Goal: Check status: Check status

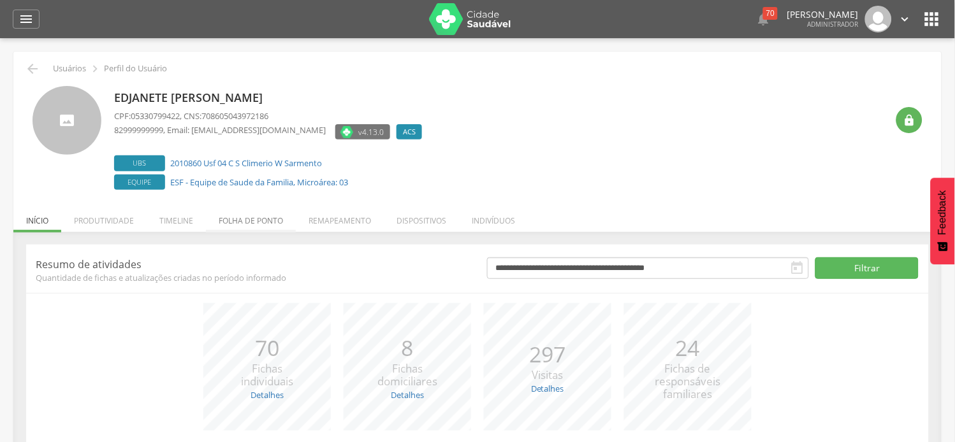
click at [264, 223] on li "Folha de ponto" at bounding box center [251, 218] width 90 height 30
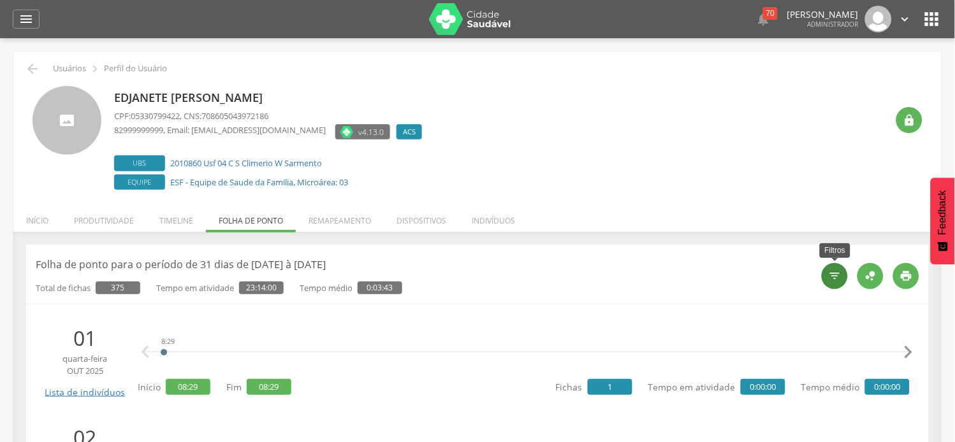
click at [837, 275] on icon "" at bounding box center [835, 276] width 13 height 13
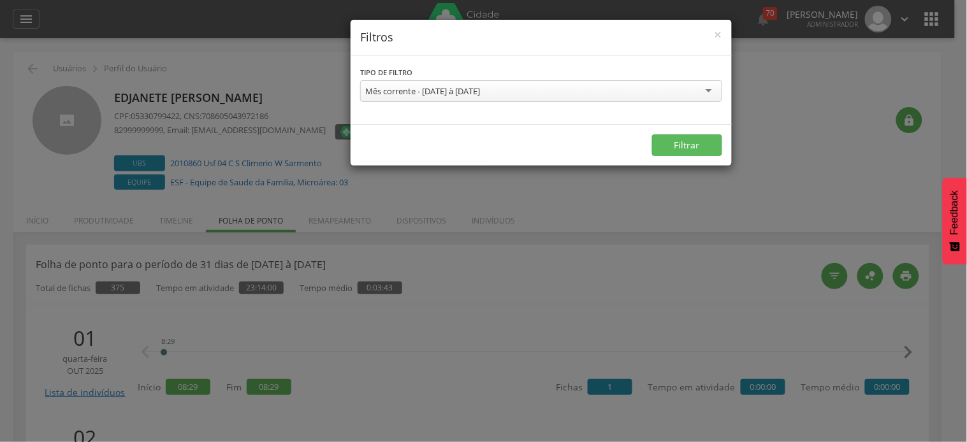
click at [428, 97] on div "Mês corrente - [DATE] à [DATE]" at bounding box center [541, 91] width 362 height 22
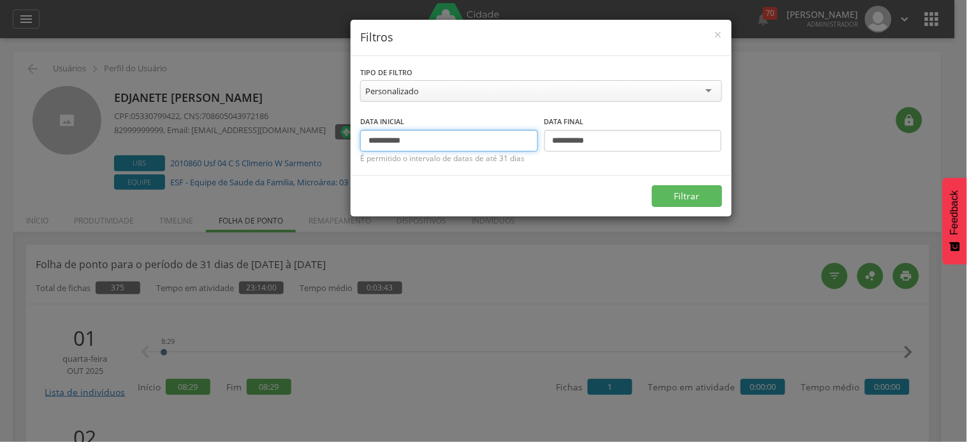
drag, startPoint x: 372, startPoint y: 143, endPoint x: 349, endPoint y: 134, distance: 24.9
click at [349, 137] on div "**********" at bounding box center [483, 221] width 967 height 442
type input "**********"
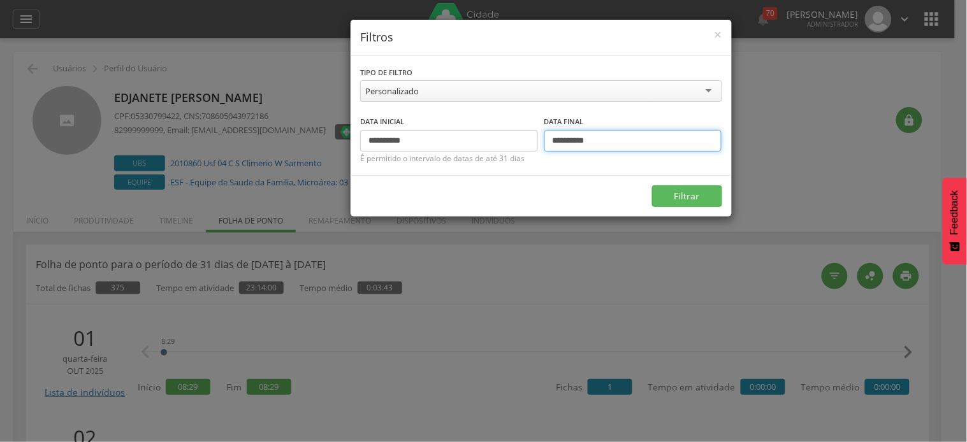
drag, startPoint x: 563, startPoint y: 143, endPoint x: 543, endPoint y: 141, distance: 20.6
click at [543, 141] on div "**********" at bounding box center [541, 133] width 362 height 37
type input "**********"
click at [652, 185] on button "Filtrar" at bounding box center [687, 196] width 70 height 22
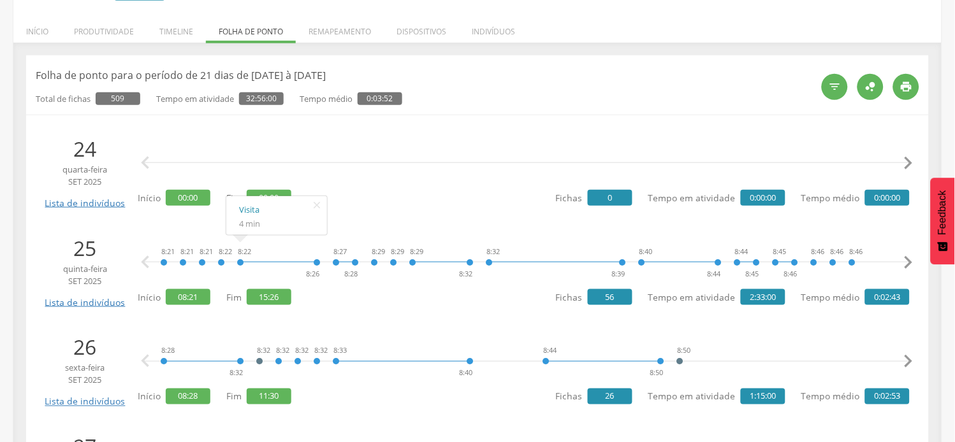
scroll to position [212, 0]
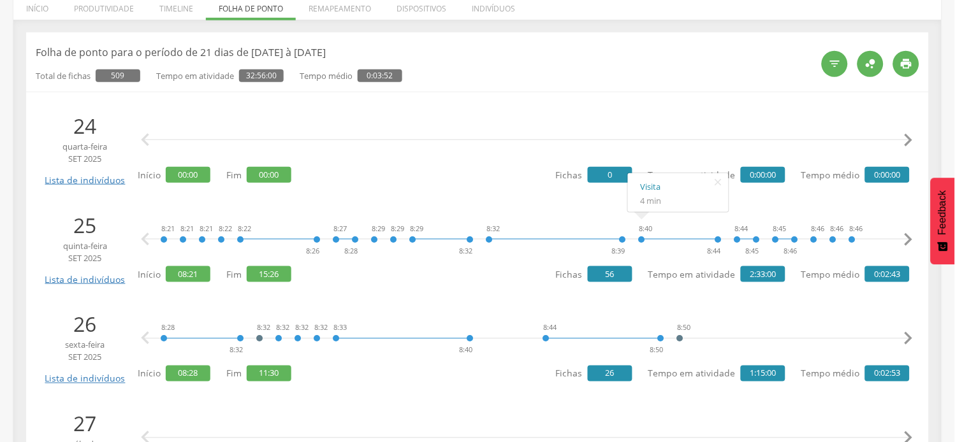
click at [901, 236] on icon "" at bounding box center [908, 239] width 25 height 25
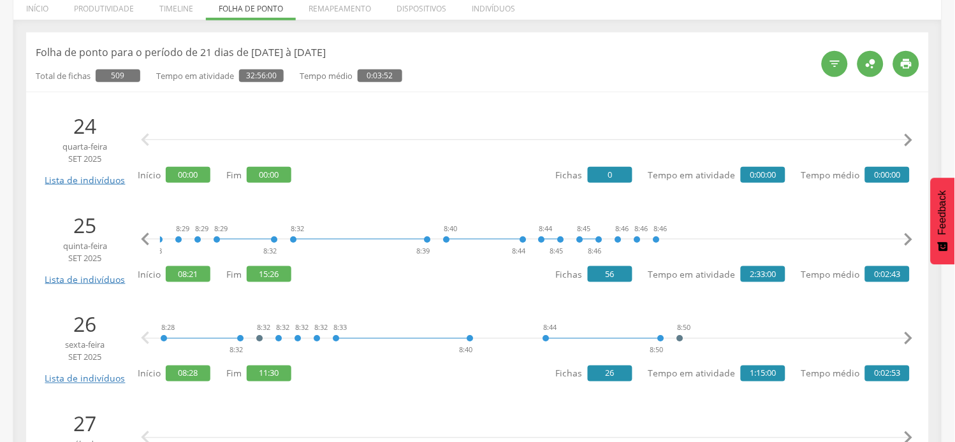
click at [906, 238] on icon "" at bounding box center [908, 239] width 25 height 25
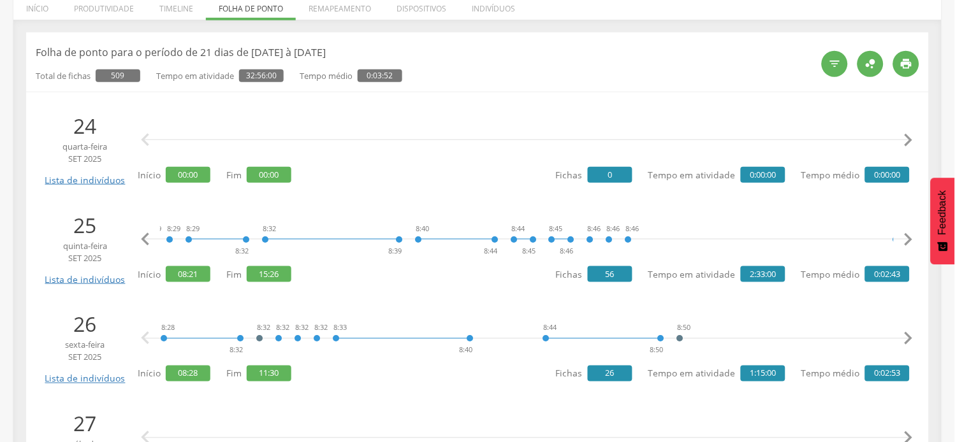
click at [906, 238] on icon "" at bounding box center [908, 239] width 25 height 25
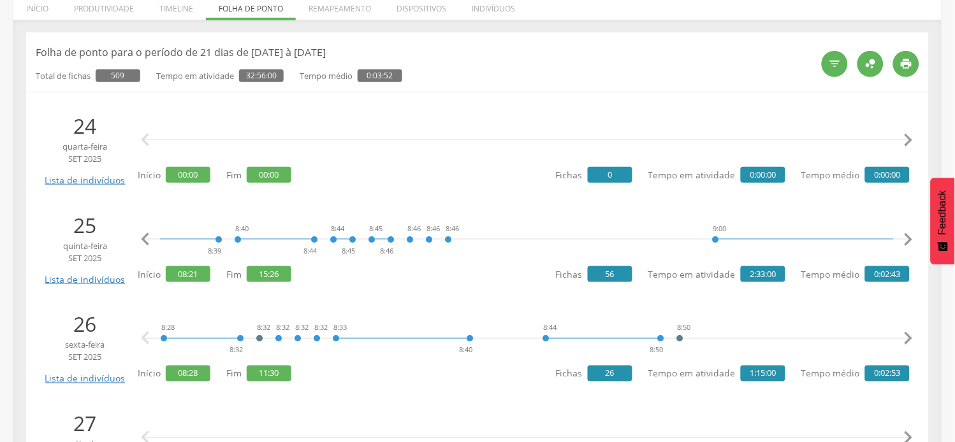
click at [906, 238] on icon "" at bounding box center [908, 239] width 25 height 25
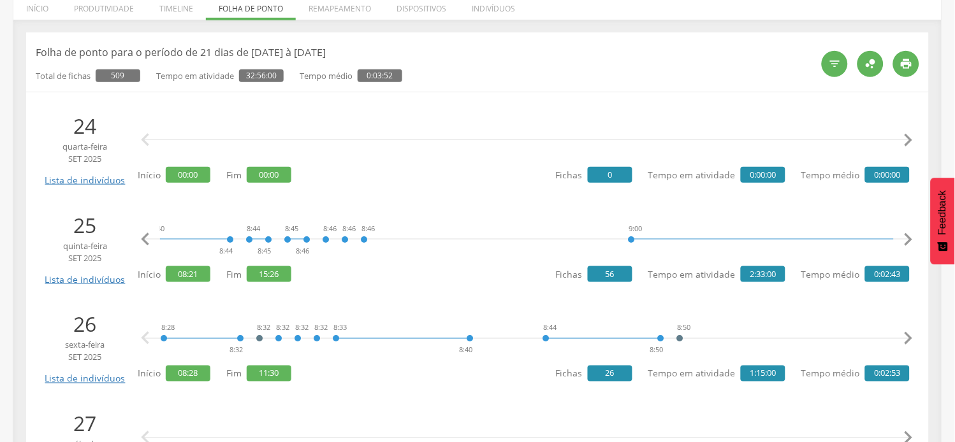
click at [906, 238] on icon "" at bounding box center [908, 239] width 25 height 25
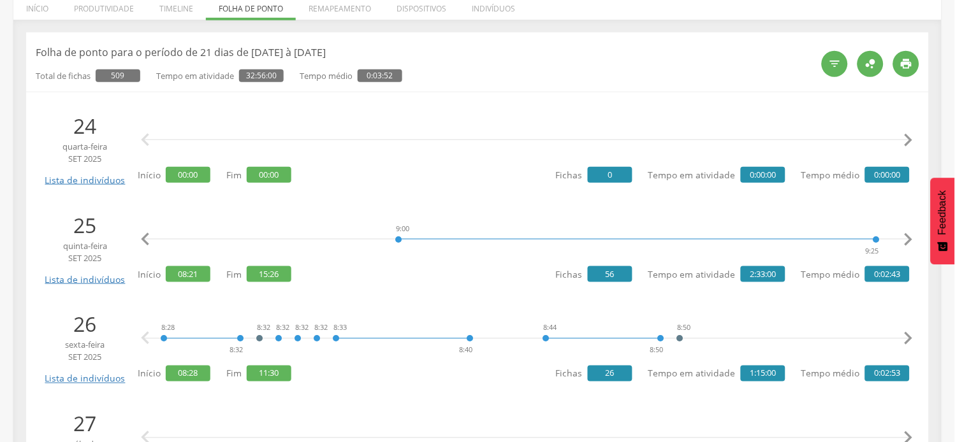
scroll to position [0, 733]
click at [913, 240] on icon "" at bounding box center [908, 239] width 25 height 25
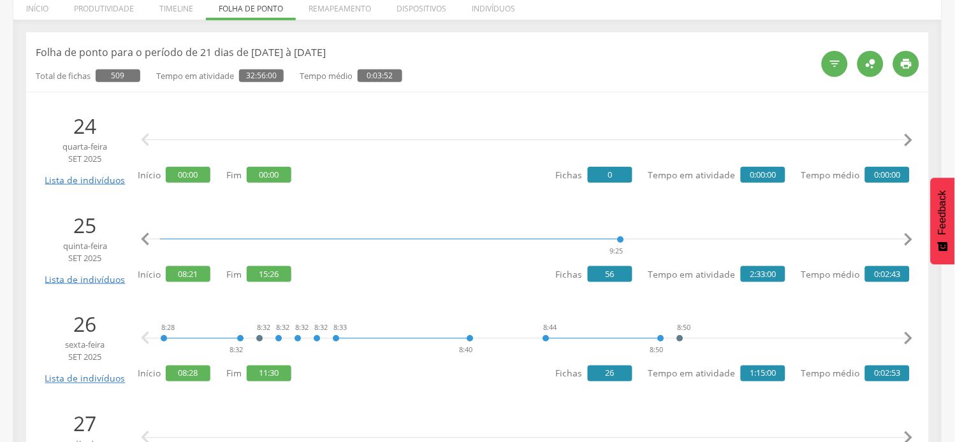
click at [913, 240] on icon "" at bounding box center [908, 239] width 25 height 25
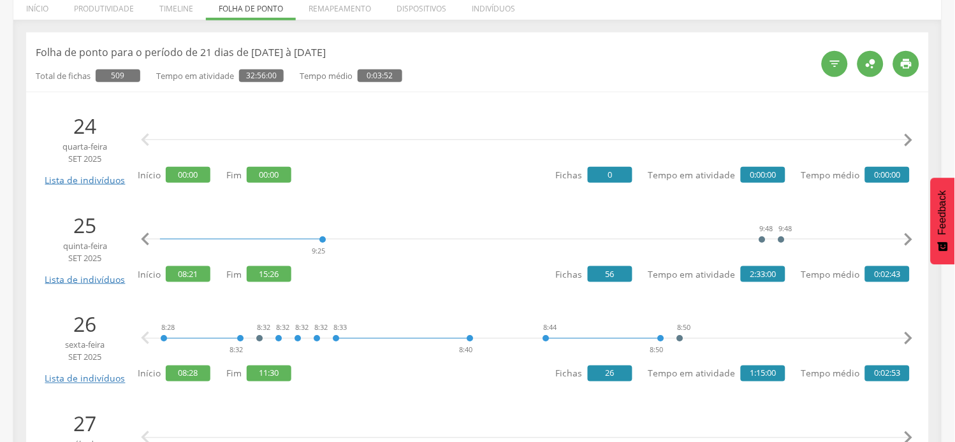
click at [913, 240] on icon "" at bounding box center [908, 239] width 25 height 25
click at [910, 238] on icon "" at bounding box center [908, 239] width 25 height 25
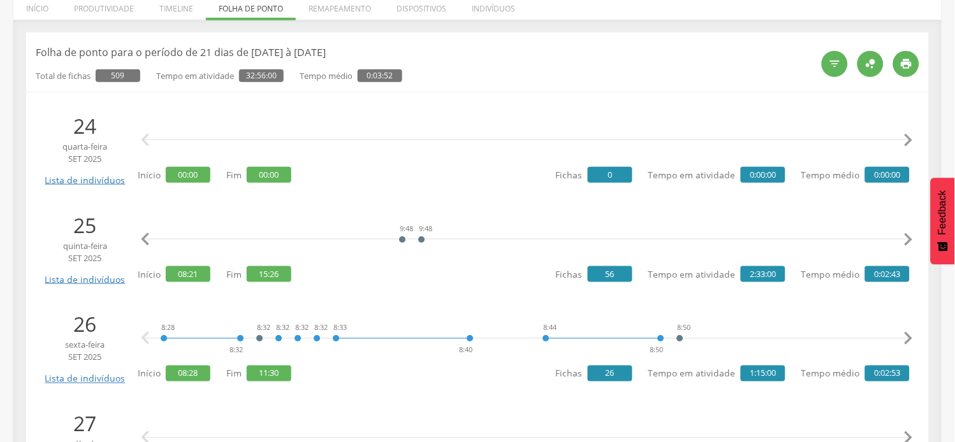
click at [910, 238] on icon "" at bounding box center [908, 239] width 25 height 25
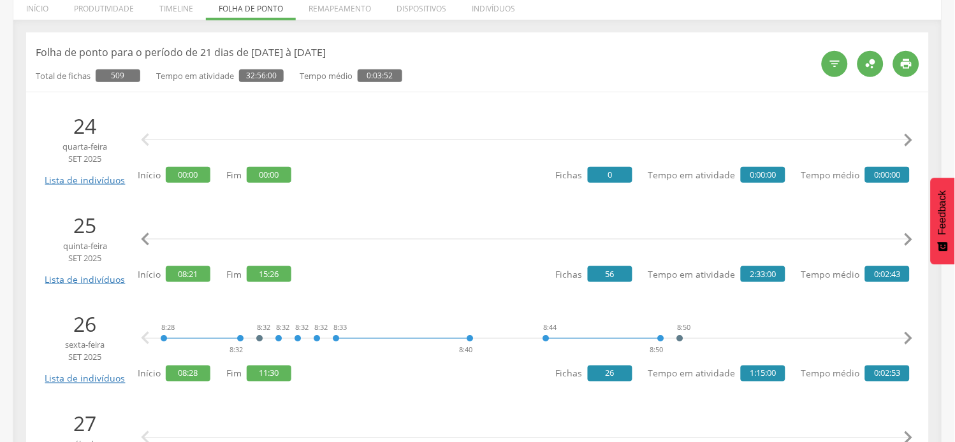
click at [910, 238] on icon "" at bounding box center [908, 239] width 25 height 25
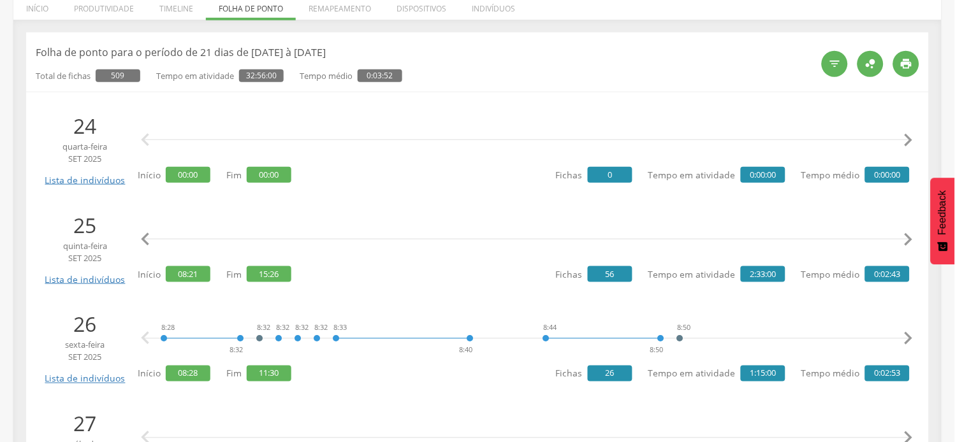
click at [910, 238] on icon "" at bounding box center [908, 239] width 25 height 25
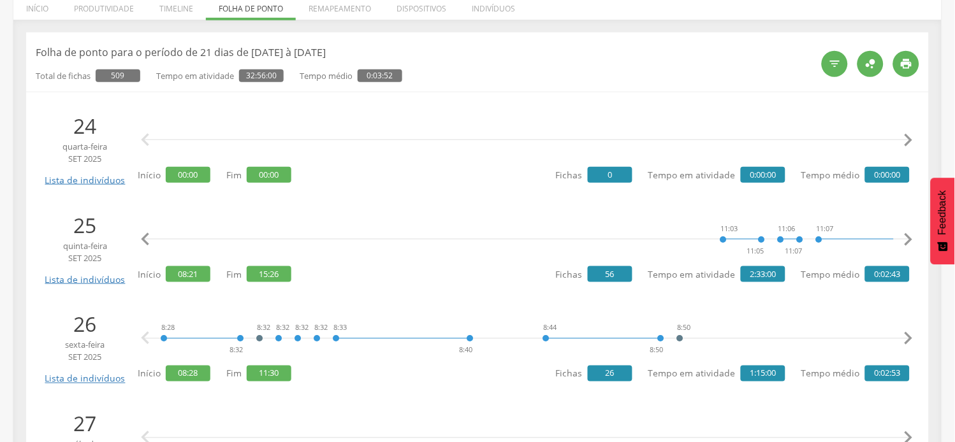
click at [910, 238] on icon "" at bounding box center [908, 239] width 25 height 25
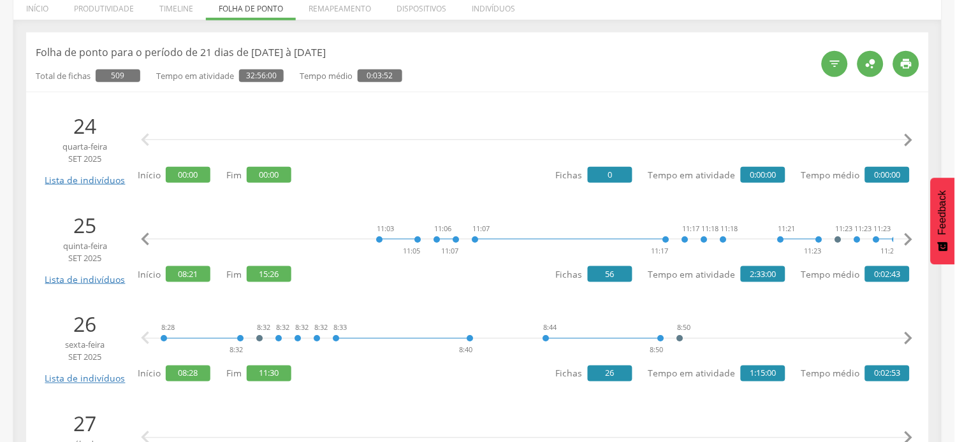
click at [910, 238] on icon "" at bounding box center [908, 239] width 25 height 25
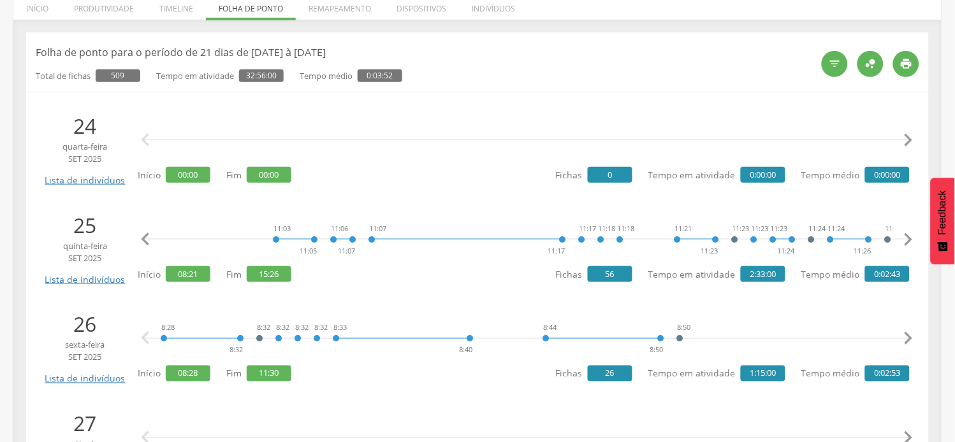
click at [910, 238] on icon "" at bounding box center [908, 239] width 25 height 25
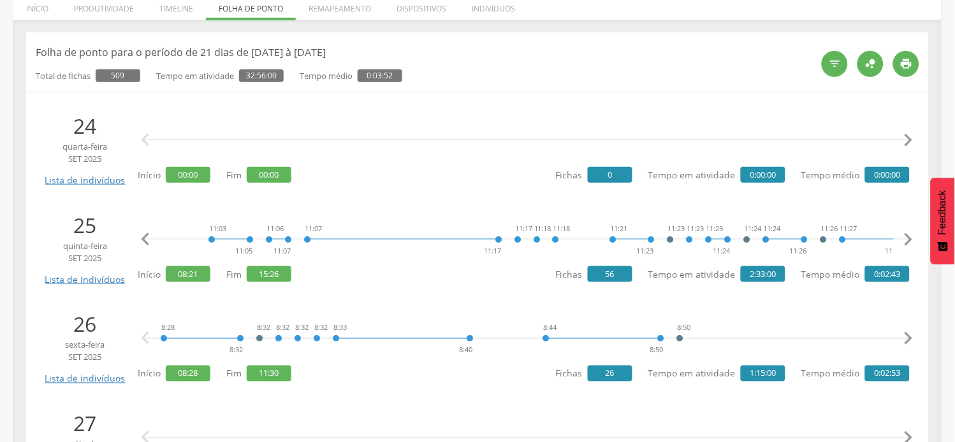
click at [910, 238] on icon "" at bounding box center [908, 239] width 25 height 25
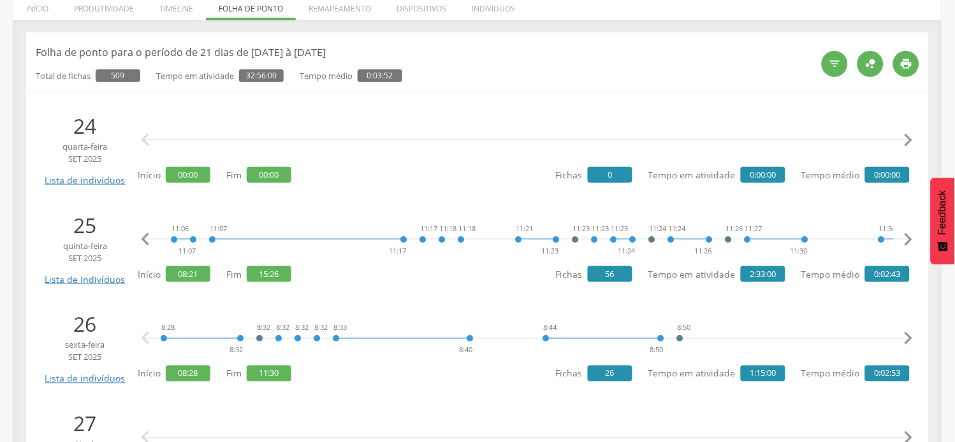
click at [910, 238] on icon "" at bounding box center [908, 239] width 25 height 25
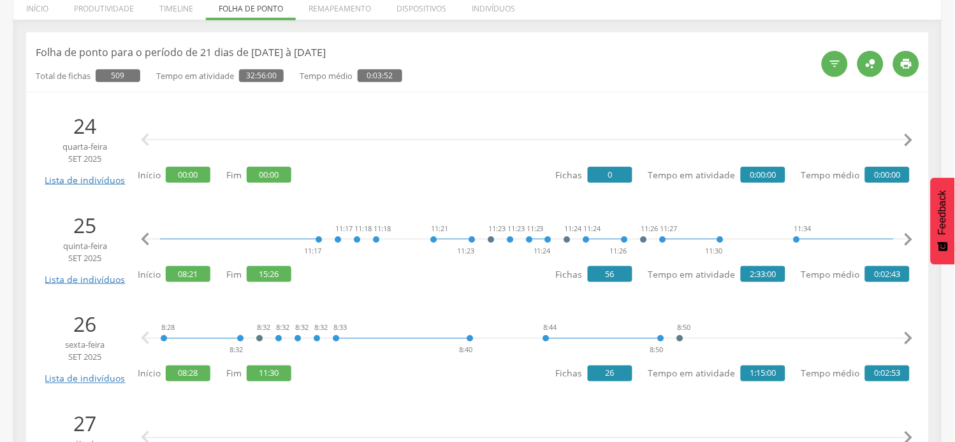
click at [910, 238] on icon "" at bounding box center [908, 239] width 25 height 25
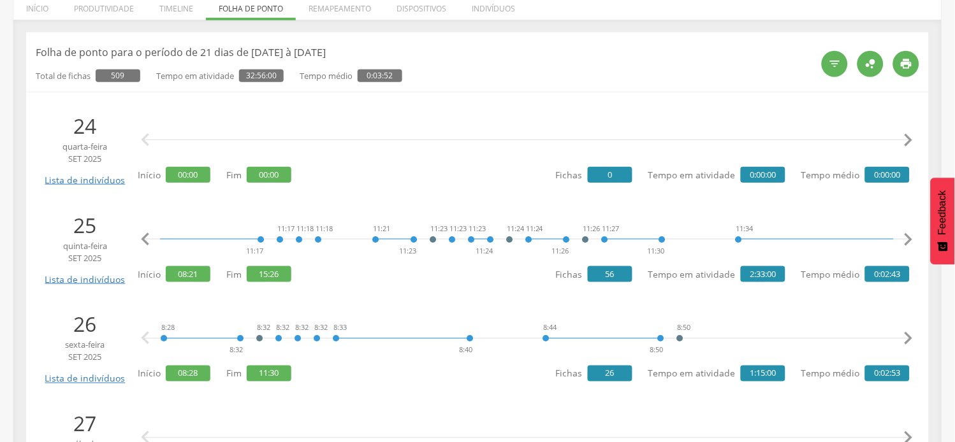
click at [910, 238] on icon "" at bounding box center [908, 239] width 25 height 25
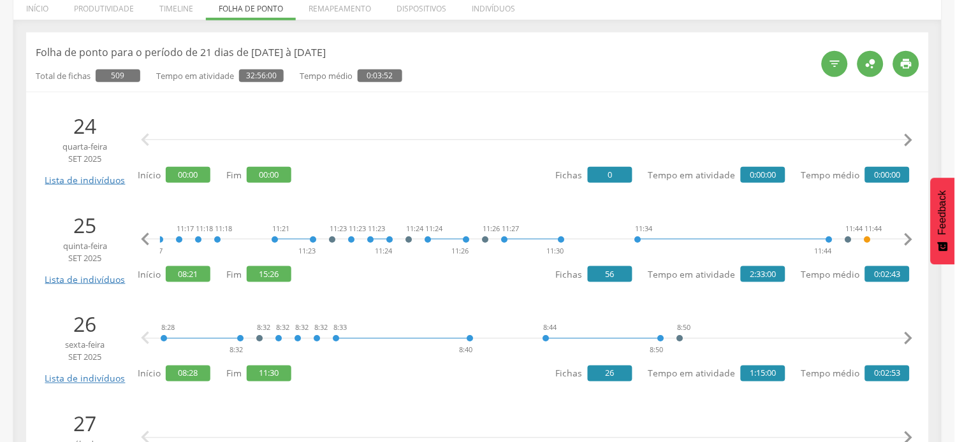
click at [910, 238] on icon "" at bounding box center [908, 239] width 25 height 25
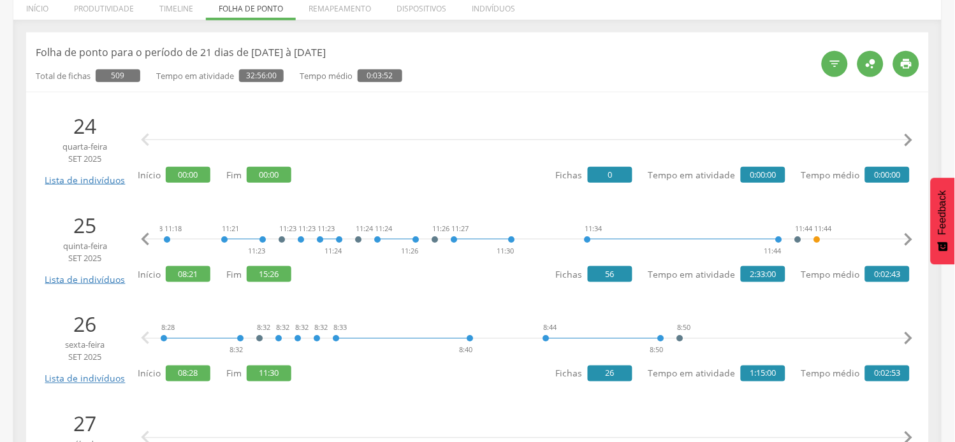
click at [910, 238] on icon "" at bounding box center [908, 239] width 25 height 25
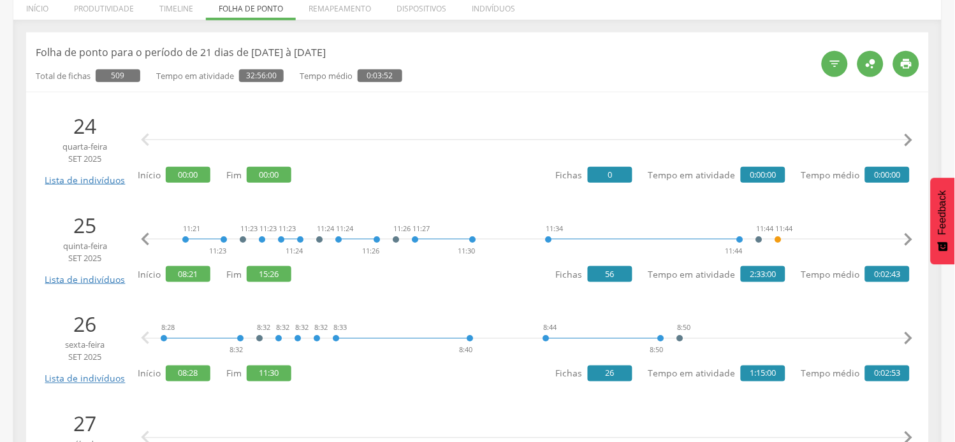
click at [910, 238] on icon "" at bounding box center [908, 239] width 25 height 25
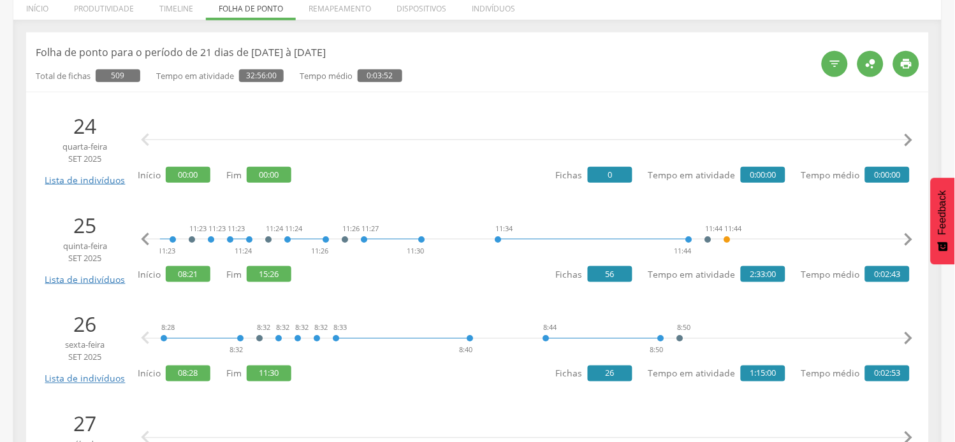
click at [910, 238] on icon "" at bounding box center [908, 239] width 25 height 25
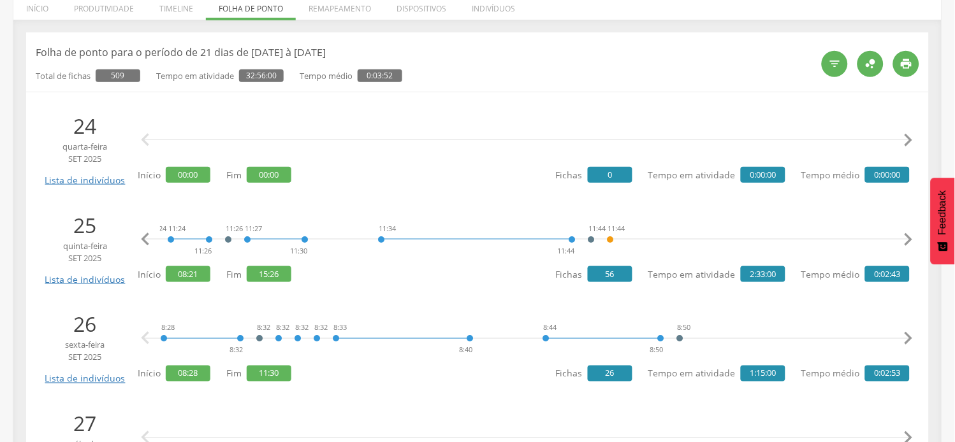
click at [910, 238] on icon "" at bounding box center [908, 239] width 25 height 25
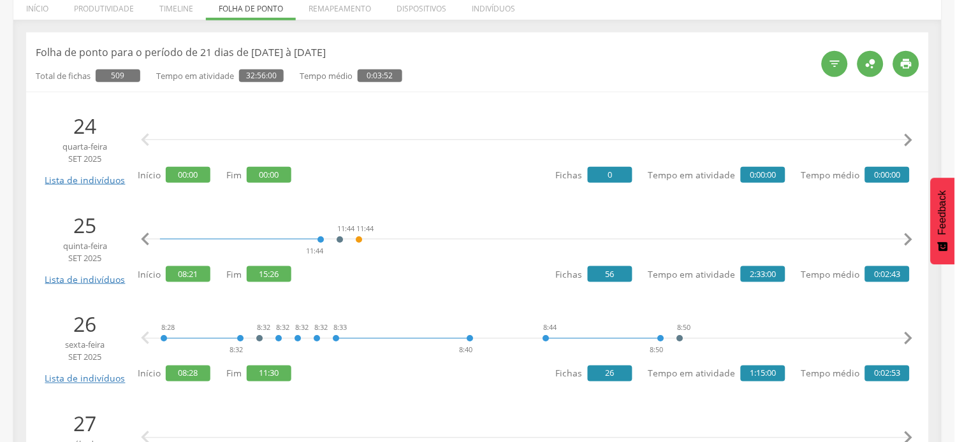
click at [910, 238] on icon "" at bounding box center [908, 239] width 25 height 25
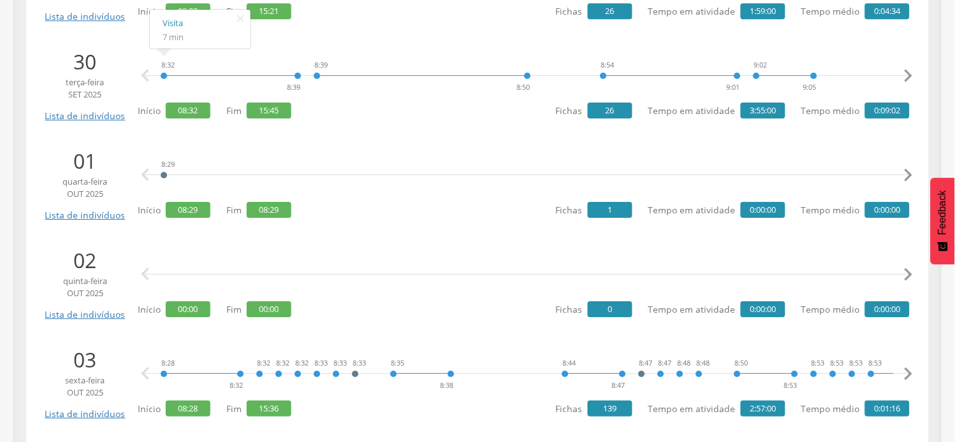
scroll to position [920, 0]
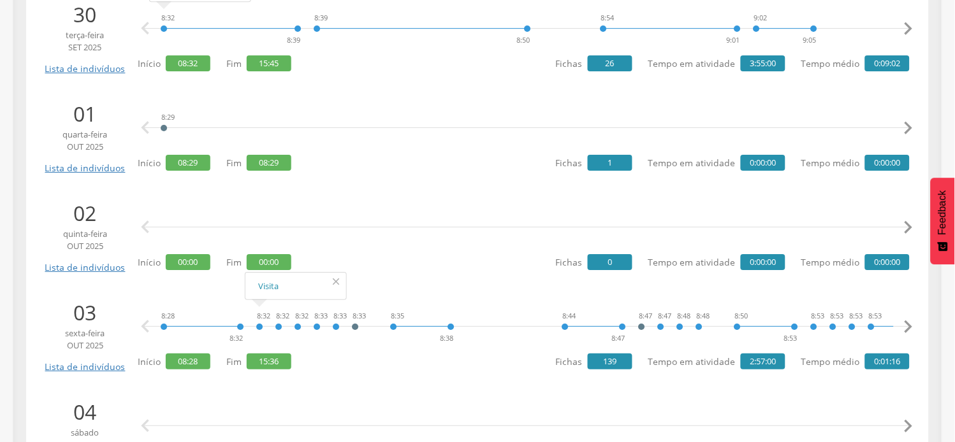
click at [335, 280] on icon "" at bounding box center [336, 282] width 20 height 18
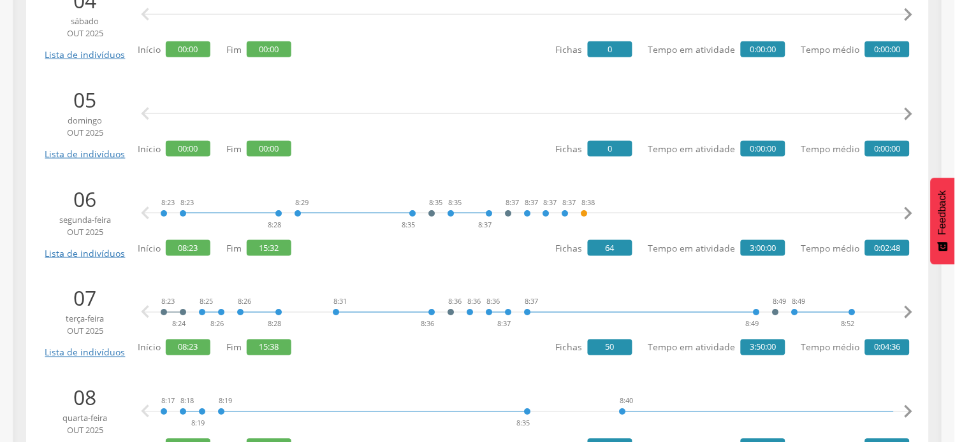
scroll to position [1346, 0]
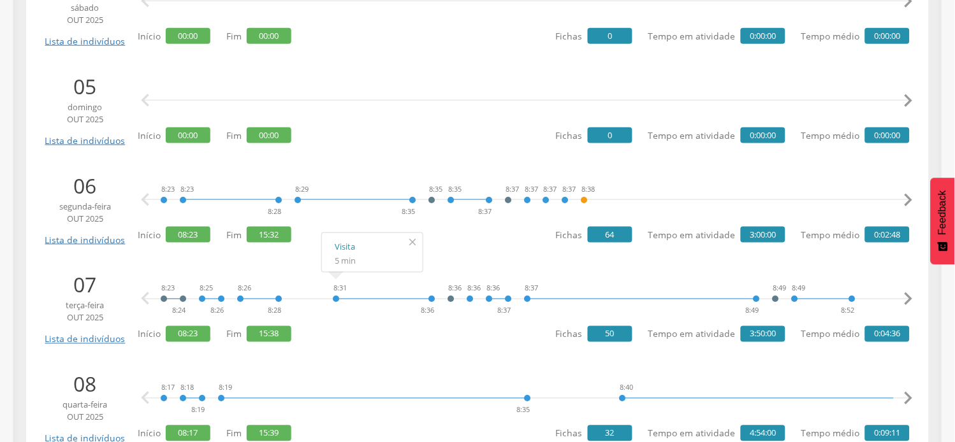
click at [415, 239] on icon "" at bounding box center [412, 242] width 20 height 18
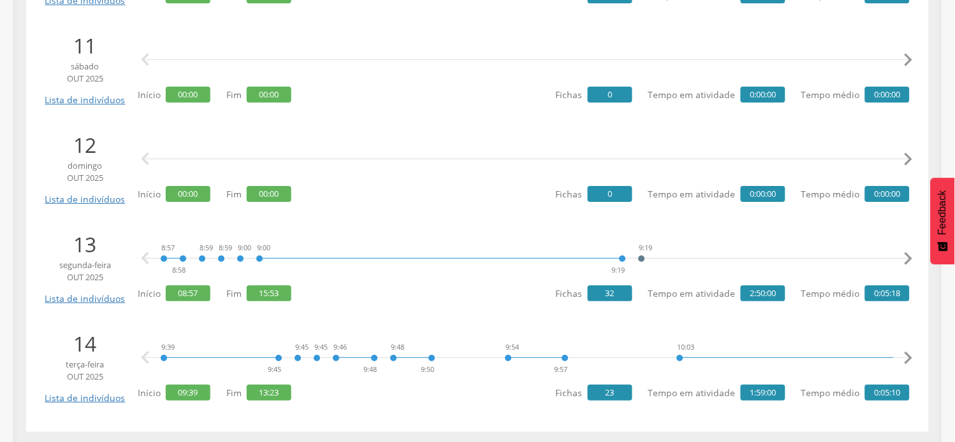
scroll to position [1986, 0]
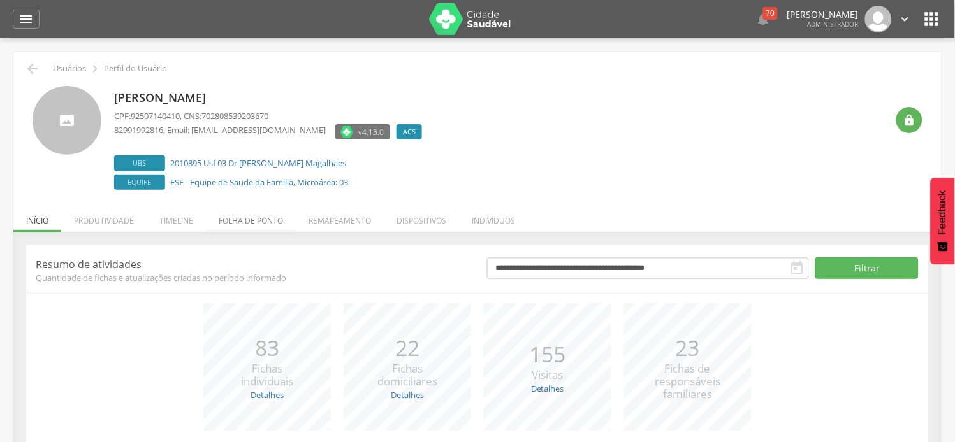
click at [272, 217] on li "Folha de ponto" at bounding box center [251, 218] width 90 height 30
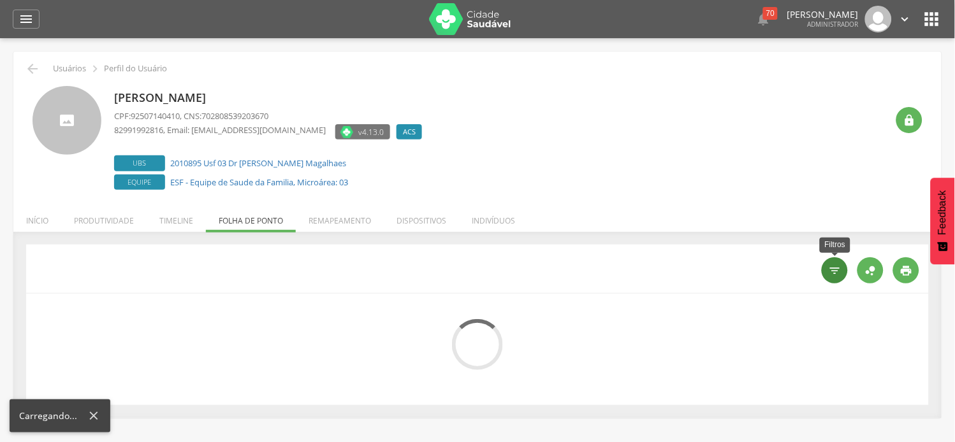
click at [827, 274] on div "" at bounding box center [835, 271] width 26 height 26
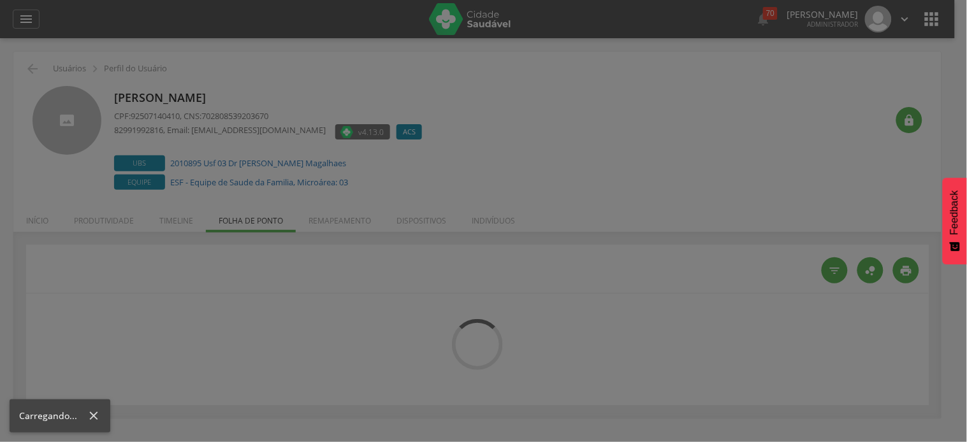
click at [0, 0] on div "Mês corrente - [DATE] à [DATE]" at bounding box center [0, 0] width 0 height 0
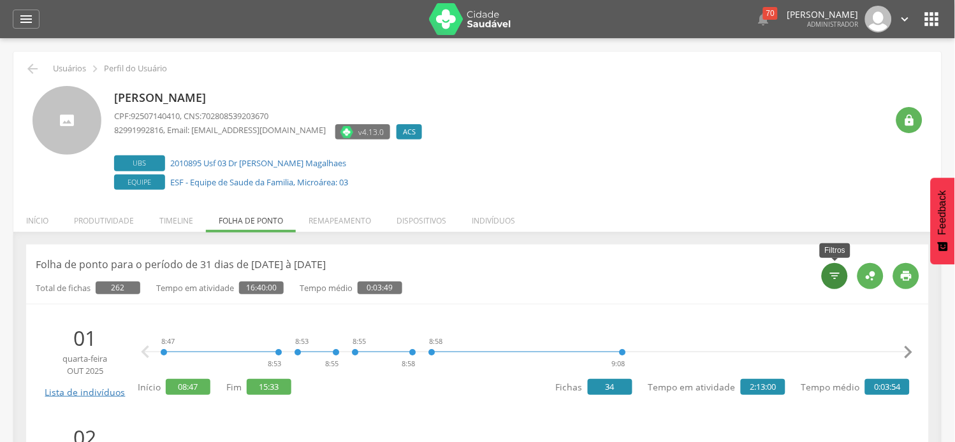
click at [830, 282] on icon "" at bounding box center [835, 276] width 13 height 13
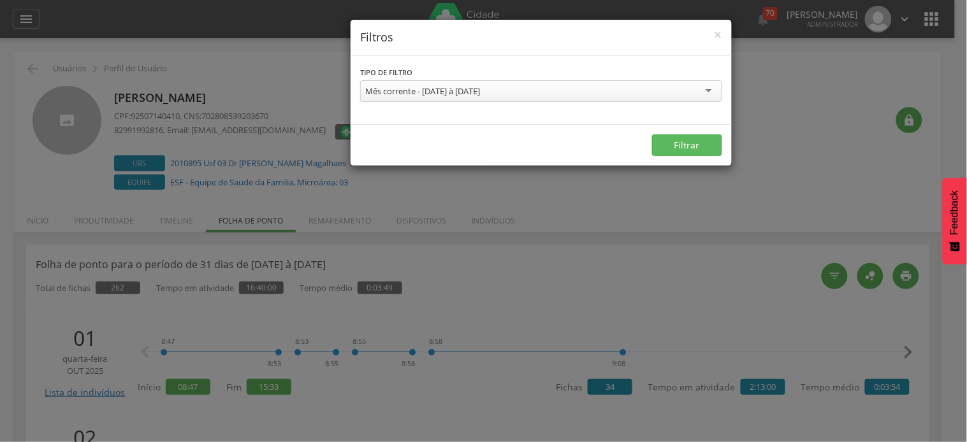
click at [461, 89] on div "Mês corrente - [DATE] à [DATE]" at bounding box center [422, 90] width 115 height 11
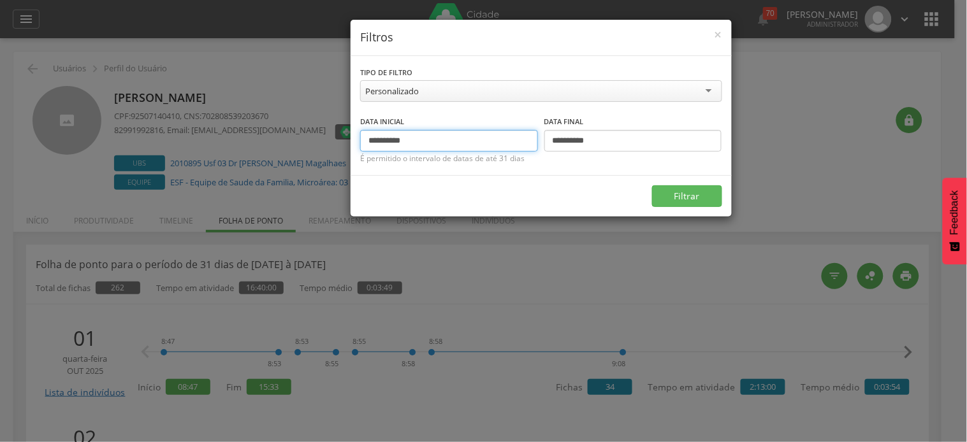
drag, startPoint x: 389, startPoint y: 136, endPoint x: 359, endPoint y: 132, distance: 30.8
click at [359, 132] on div "**********" at bounding box center [541, 115] width 381 height 119
type input "**********"
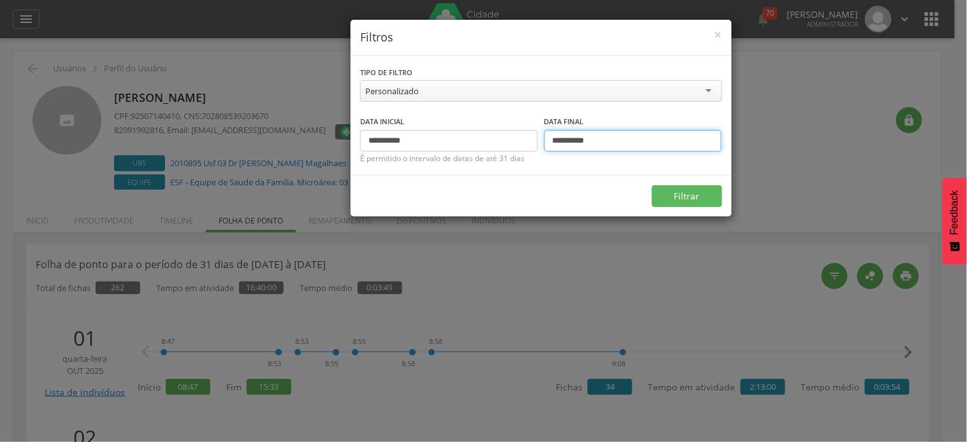
drag, startPoint x: 561, startPoint y: 138, endPoint x: 534, endPoint y: 138, distance: 26.8
click at [534, 138] on div "**********" at bounding box center [541, 133] width 362 height 37
type input "**********"
click at [652, 185] on button "Filtrar" at bounding box center [687, 196] width 70 height 22
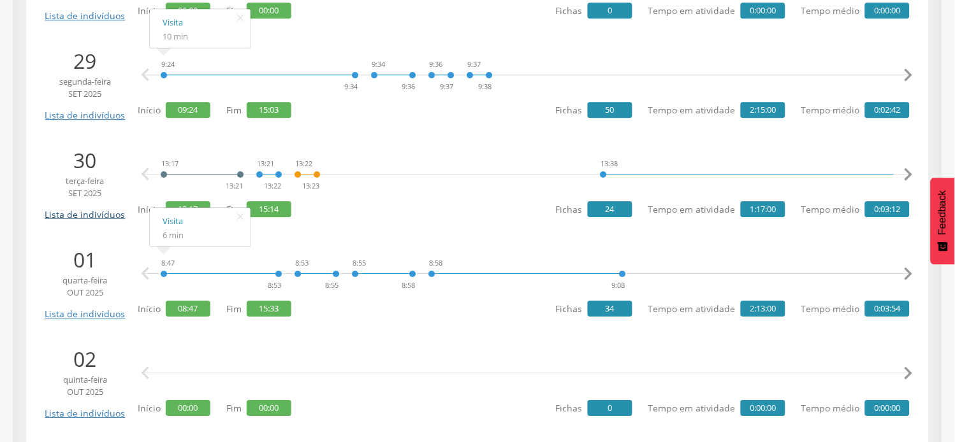
scroll to position [779, 0]
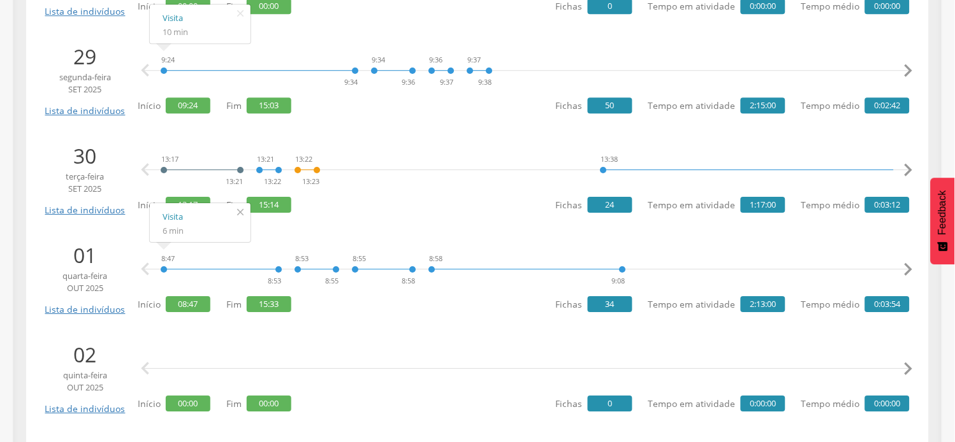
click at [242, 211] on icon "" at bounding box center [240, 212] width 20 height 18
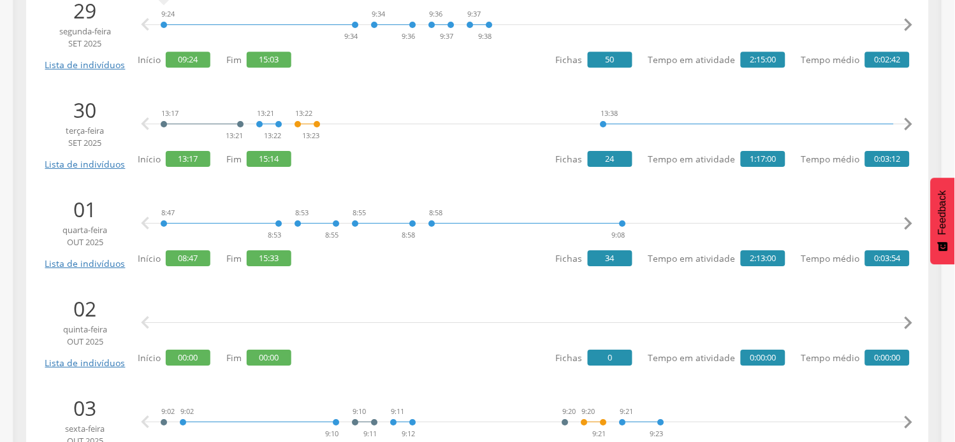
scroll to position [850, 0]
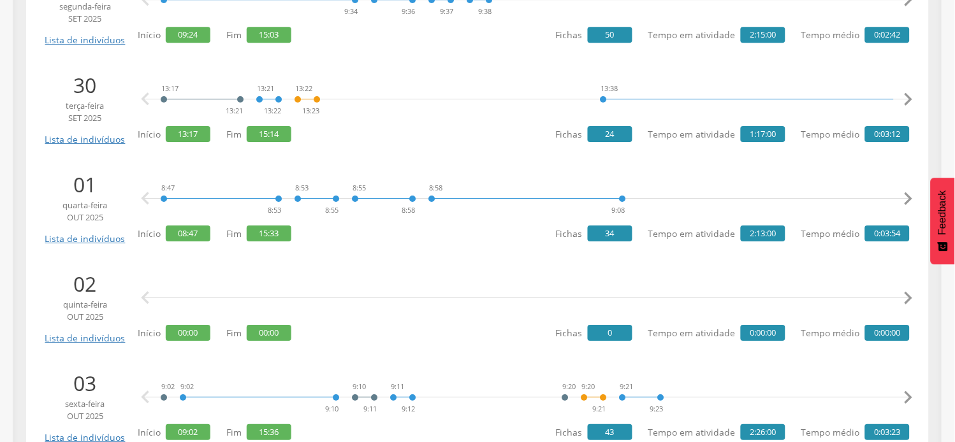
click at [913, 203] on icon "" at bounding box center [908, 198] width 25 height 25
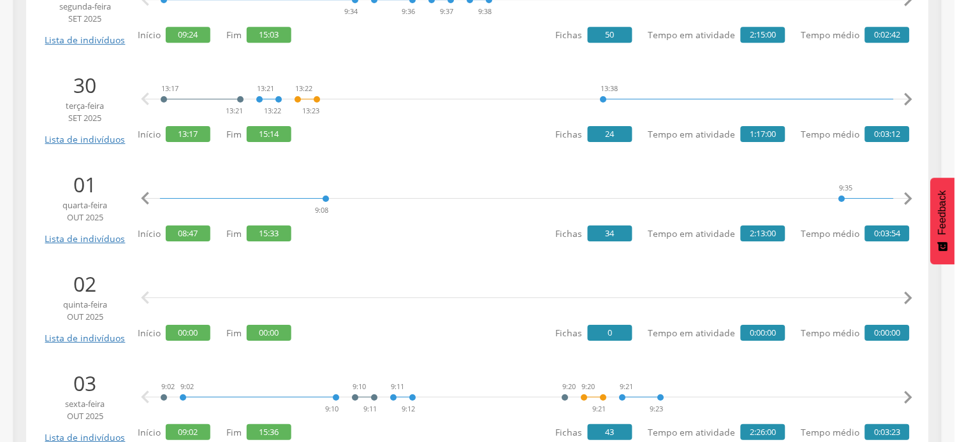
click at [913, 203] on icon "" at bounding box center [908, 198] width 25 height 25
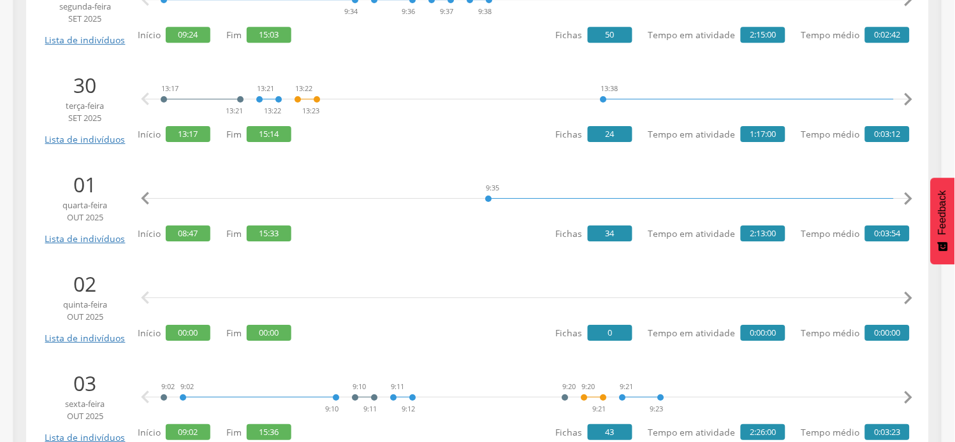
click at [913, 203] on icon "" at bounding box center [908, 198] width 25 height 25
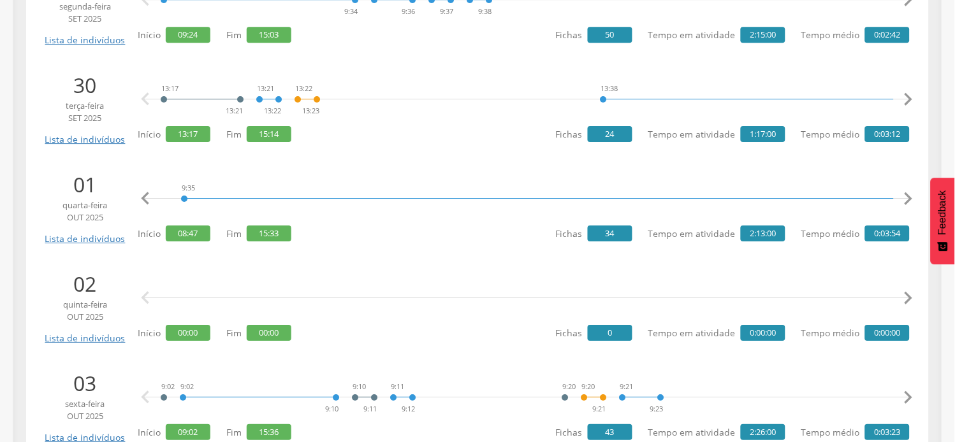
click at [913, 203] on icon "" at bounding box center [908, 198] width 25 height 25
click at [145, 194] on icon "" at bounding box center [145, 198] width 25 height 25
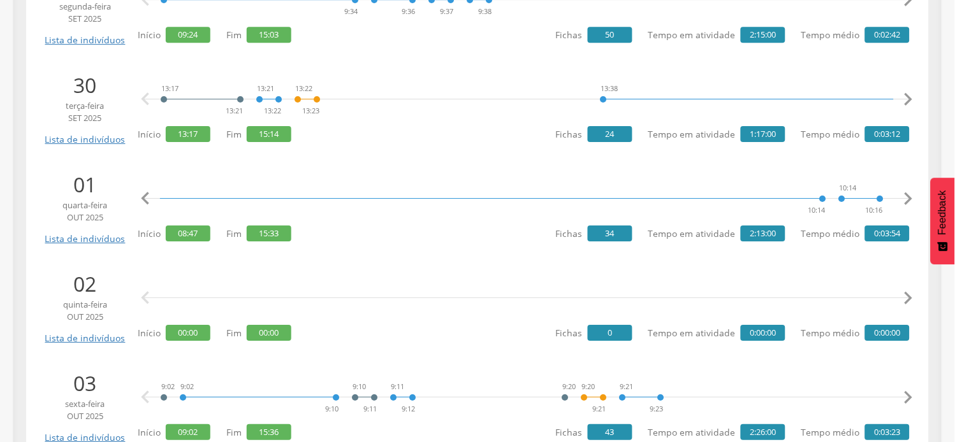
click at [145, 194] on icon "" at bounding box center [145, 198] width 25 height 25
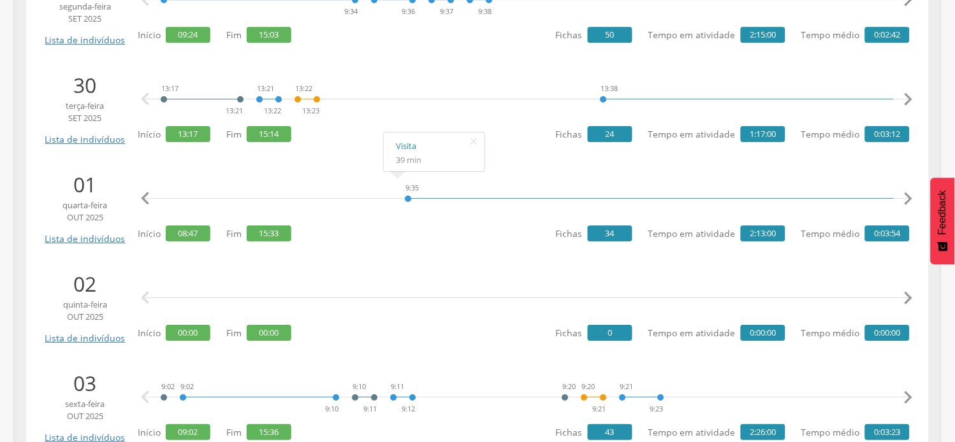
click at [906, 200] on icon "" at bounding box center [908, 198] width 25 height 25
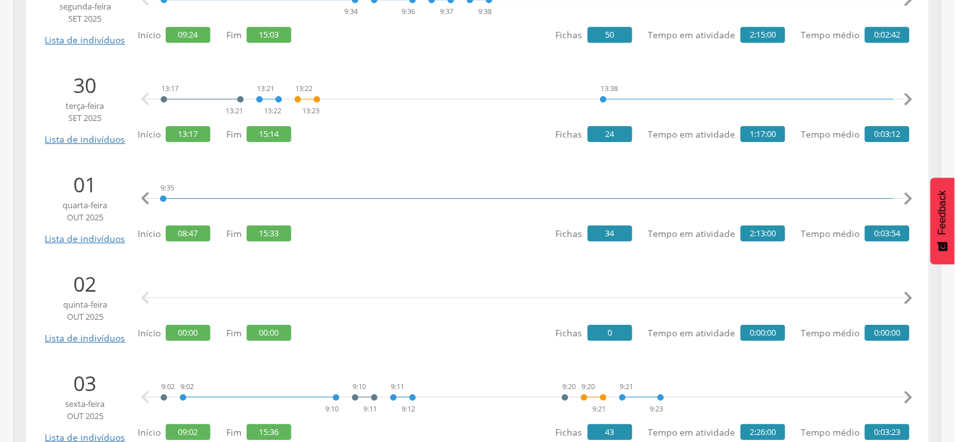
click at [906, 200] on icon "" at bounding box center [908, 198] width 25 height 25
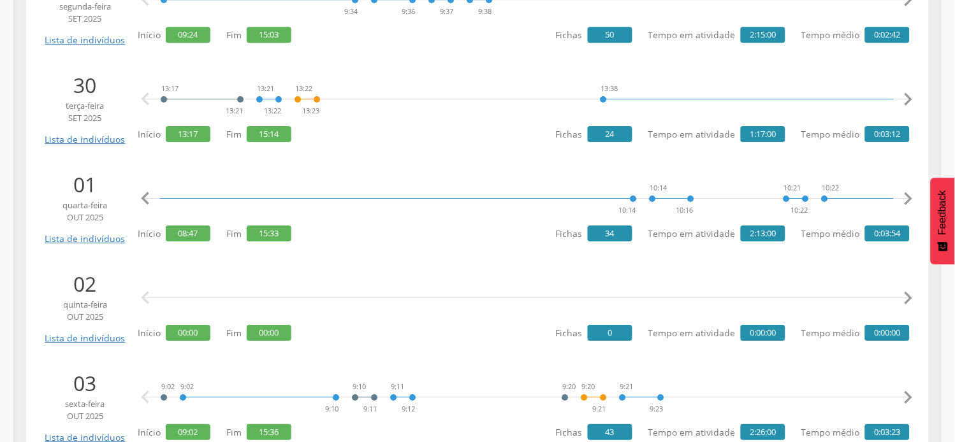
click at [906, 200] on icon "" at bounding box center [908, 198] width 25 height 25
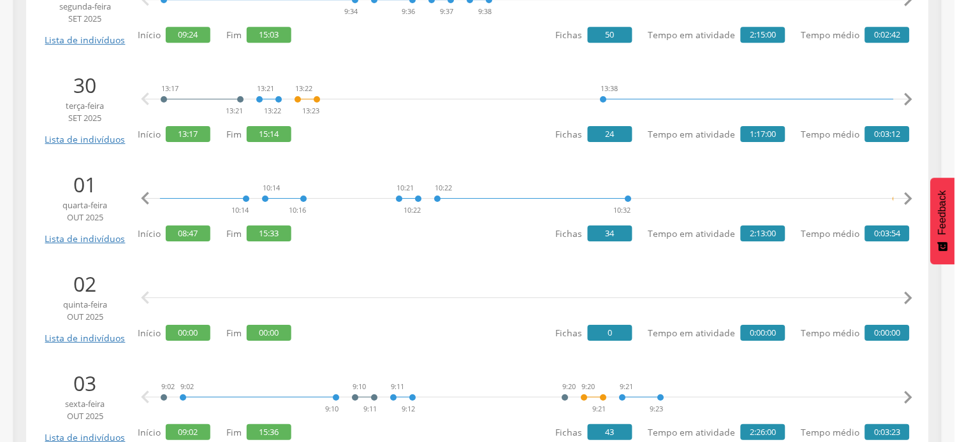
click at [906, 200] on icon "" at bounding box center [908, 198] width 25 height 25
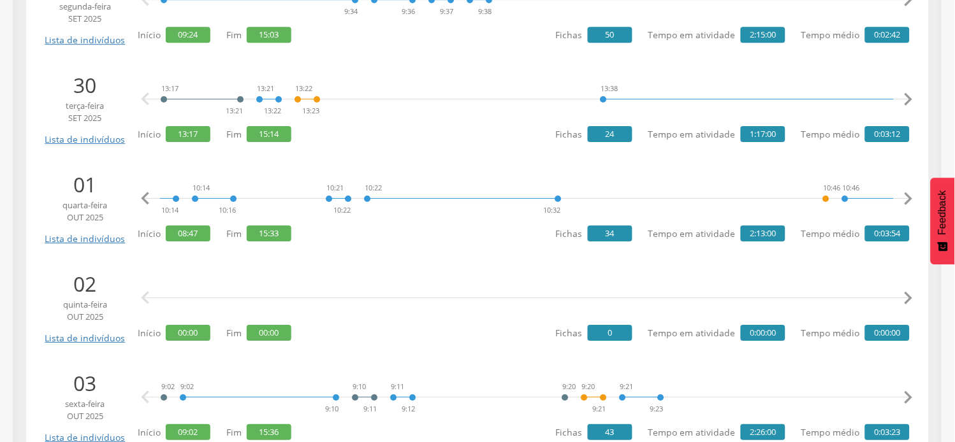
click at [906, 200] on icon "" at bounding box center [908, 198] width 25 height 25
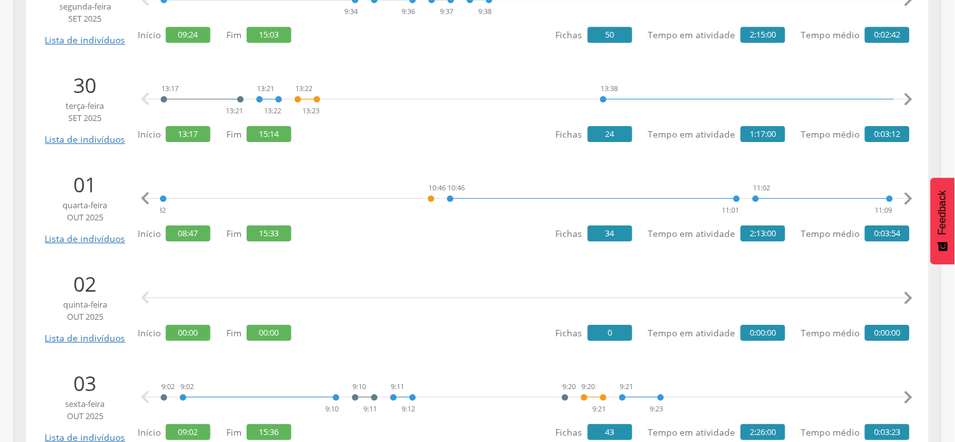
click at [906, 200] on icon "" at bounding box center [908, 198] width 25 height 25
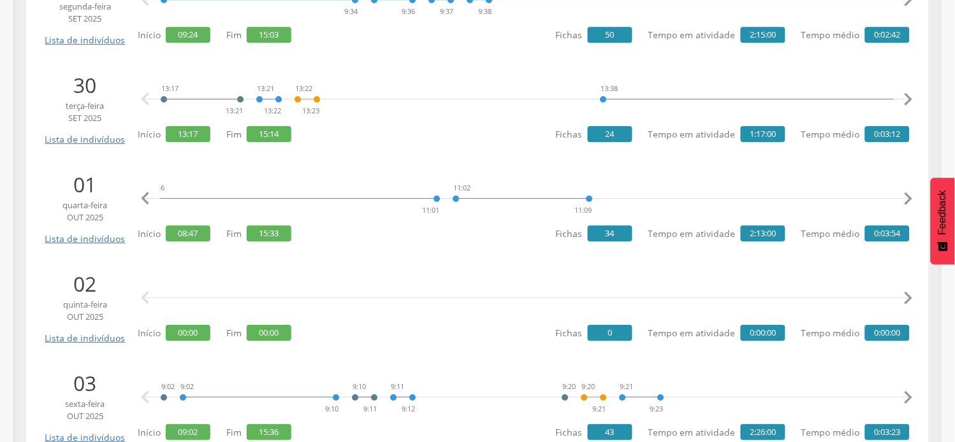
click at [906, 200] on icon "" at bounding box center [908, 198] width 25 height 25
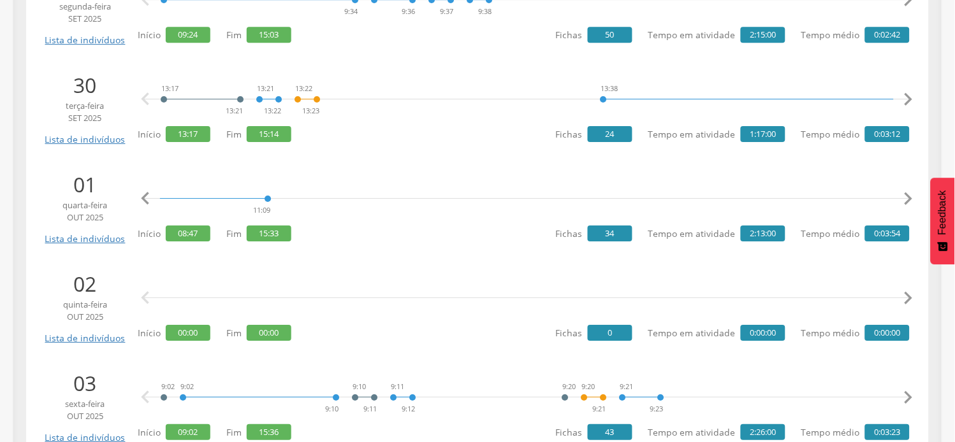
click at [906, 200] on icon "" at bounding box center [908, 198] width 25 height 25
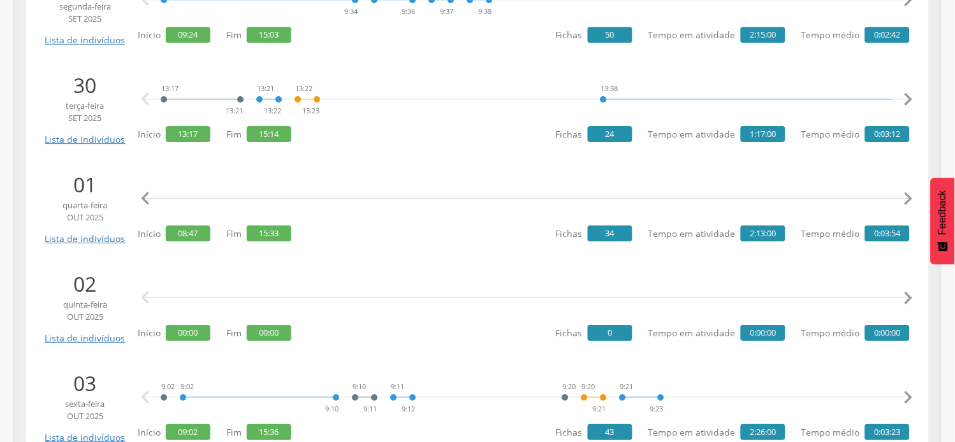
click at [907, 199] on icon "" at bounding box center [908, 198] width 25 height 25
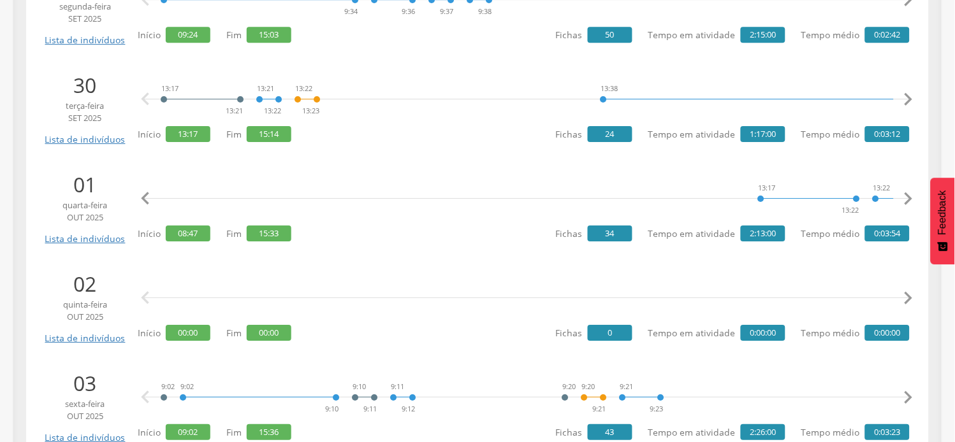
scroll to position [0, 3419]
click at [907, 199] on icon "" at bounding box center [908, 198] width 25 height 25
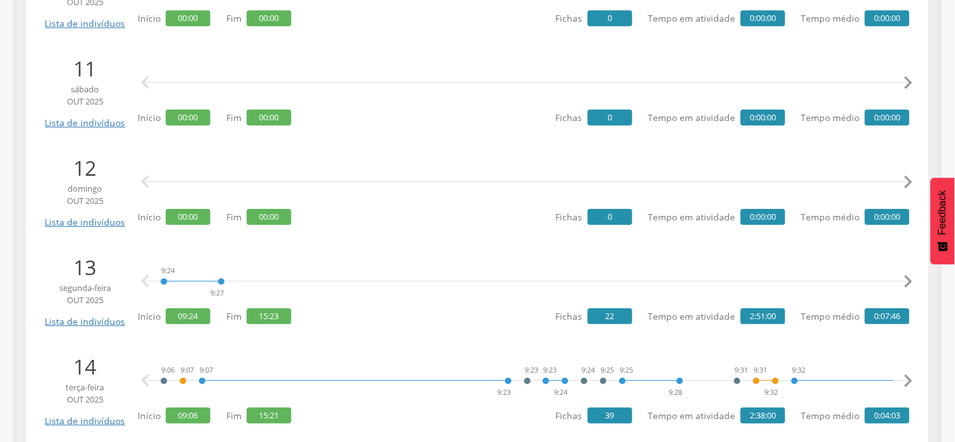
scroll to position [1983, 0]
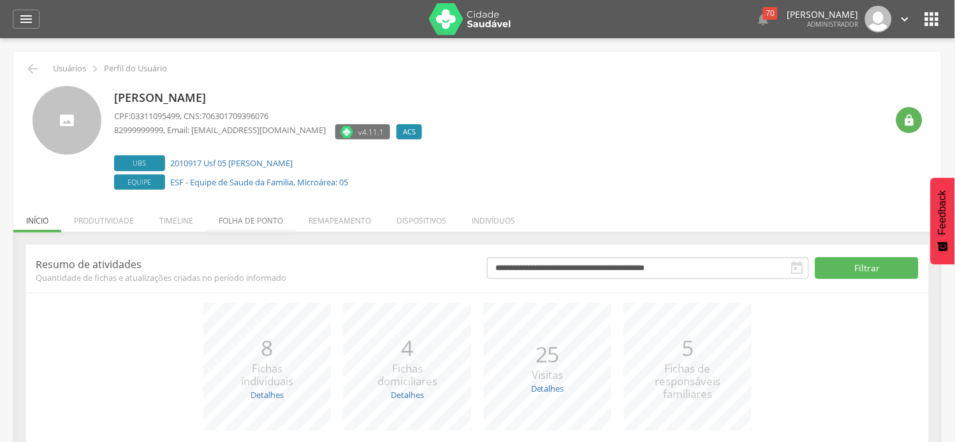
click at [254, 217] on li "Folha de ponto" at bounding box center [251, 218] width 90 height 30
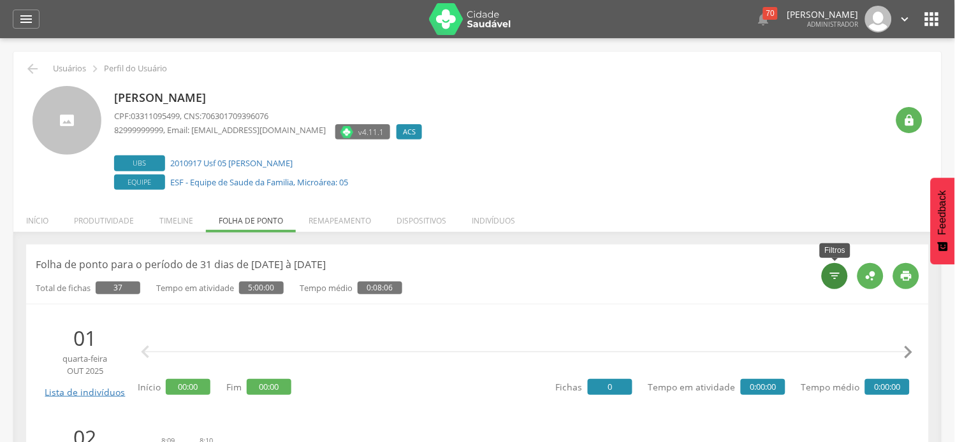
click at [840, 268] on div "" at bounding box center [835, 276] width 26 height 26
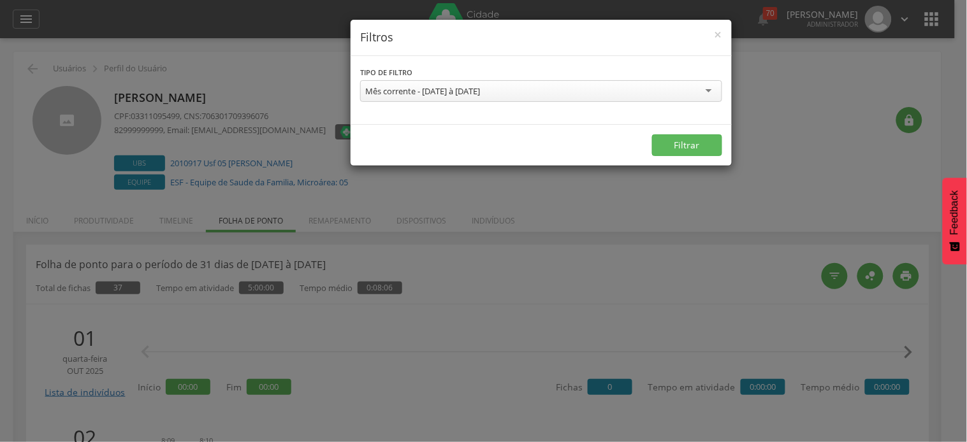
click at [480, 94] on div "Mês corrente - [DATE] à [DATE]" at bounding box center [422, 90] width 115 height 11
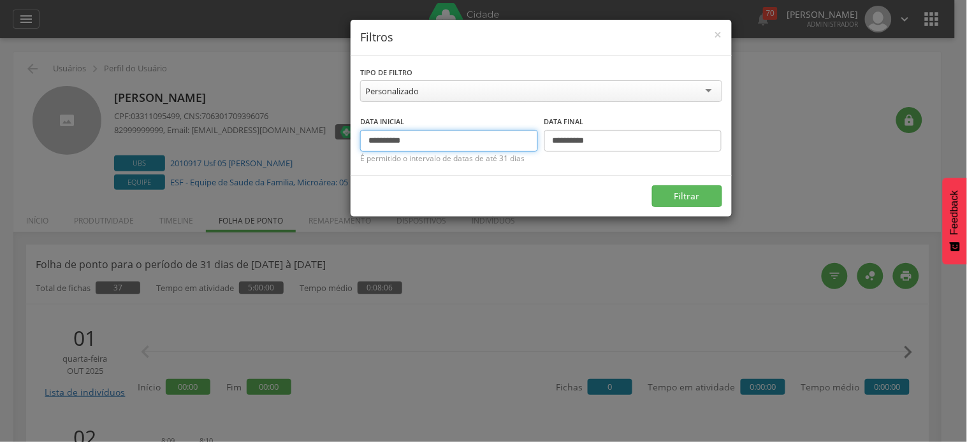
drag, startPoint x: 389, startPoint y: 142, endPoint x: 363, endPoint y: 148, distance: 26.8
click at [363, 148] on input "**********" at bounding box center [449, 141] width 178 height 22
type input "**********"
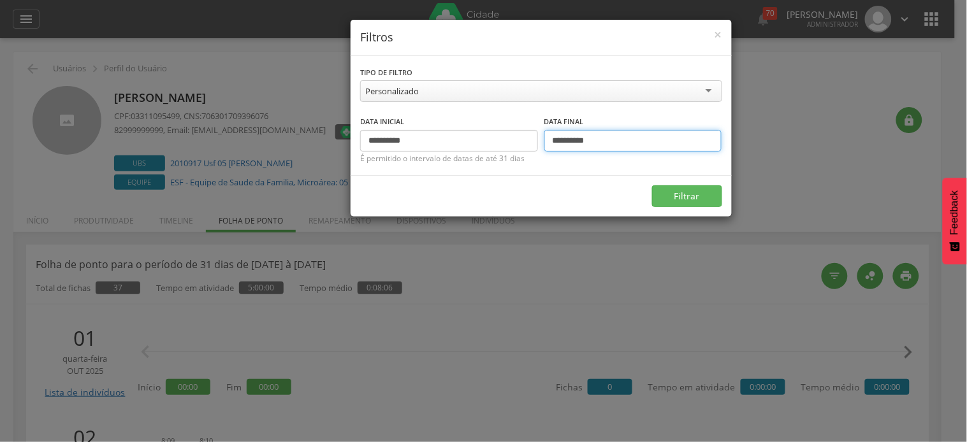
drag, startPoint x: 562, startPoint y: 141, endPoint x: 547, endPoint y: 142, distance: 15.4
click at [547, 142] on input "**********" at bounding box center [633, 141] width 178 height 22
type input "**********"
click at [652, 185] on button "Filtrar" at bounding box center [687, 196] width 70 height 22
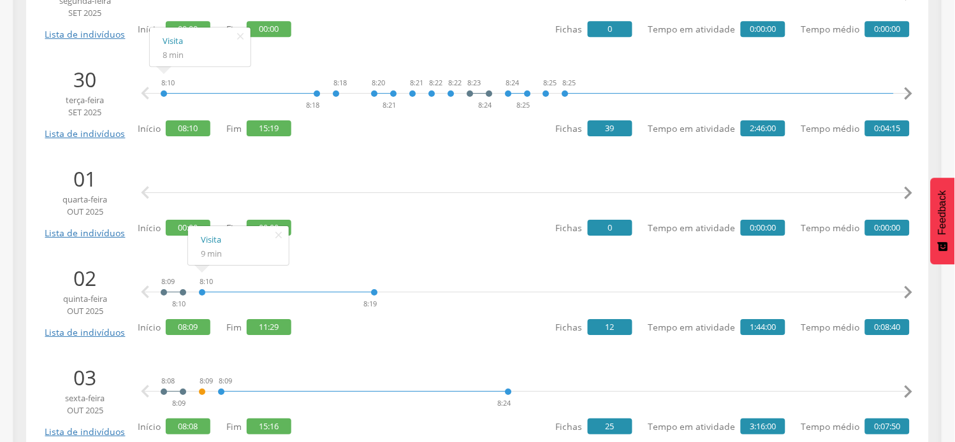
scroll to position [892, 0]
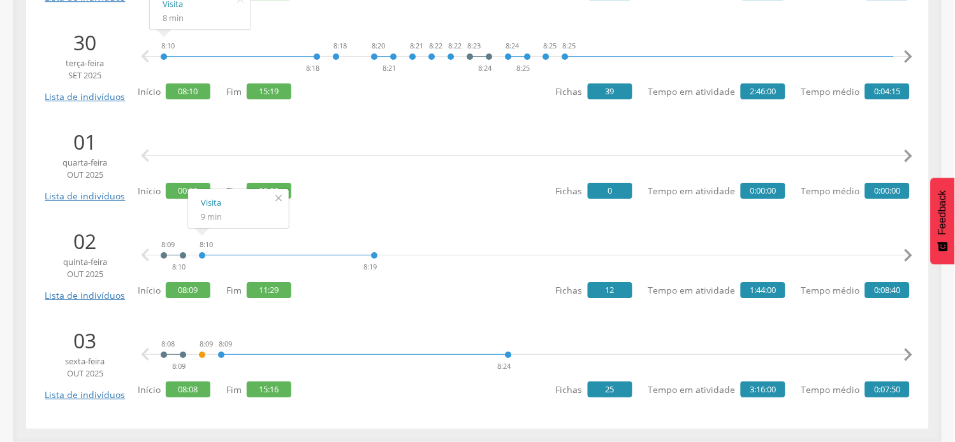
click at [282, 195] on icon "" at bounding box center [278, 198] width 20 height 18
